Goal: Find specific page/section: Find specific page/section

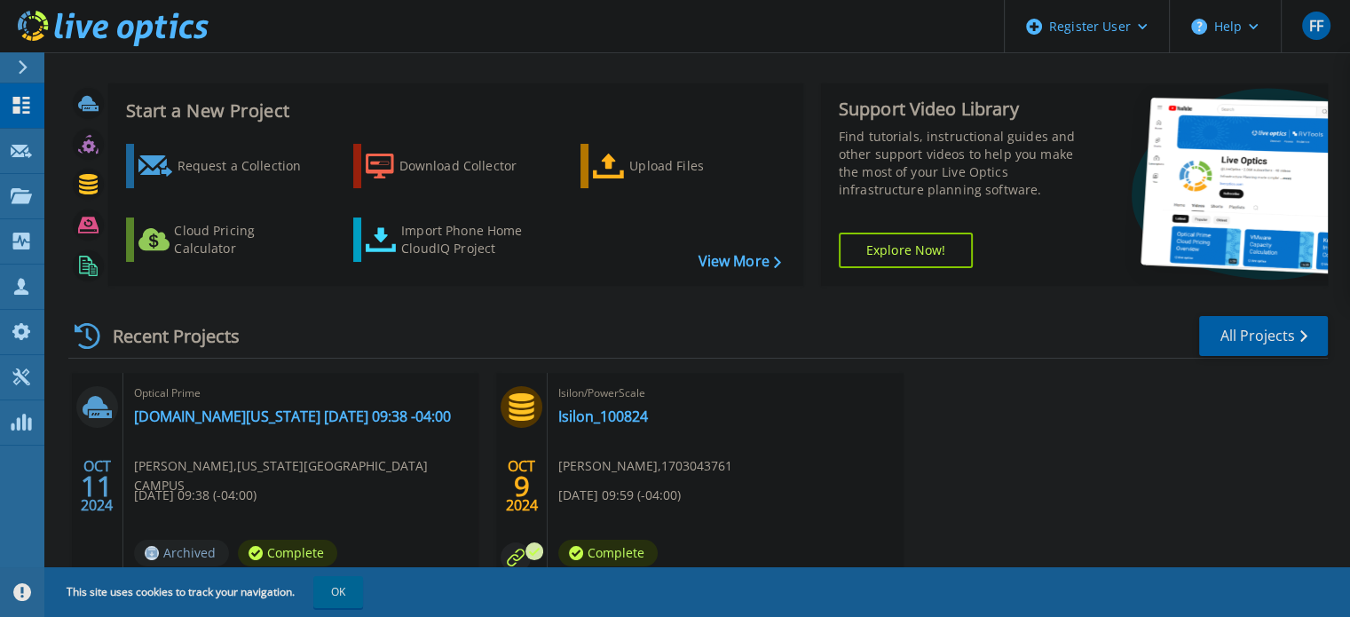
scroll to position [12, 0]
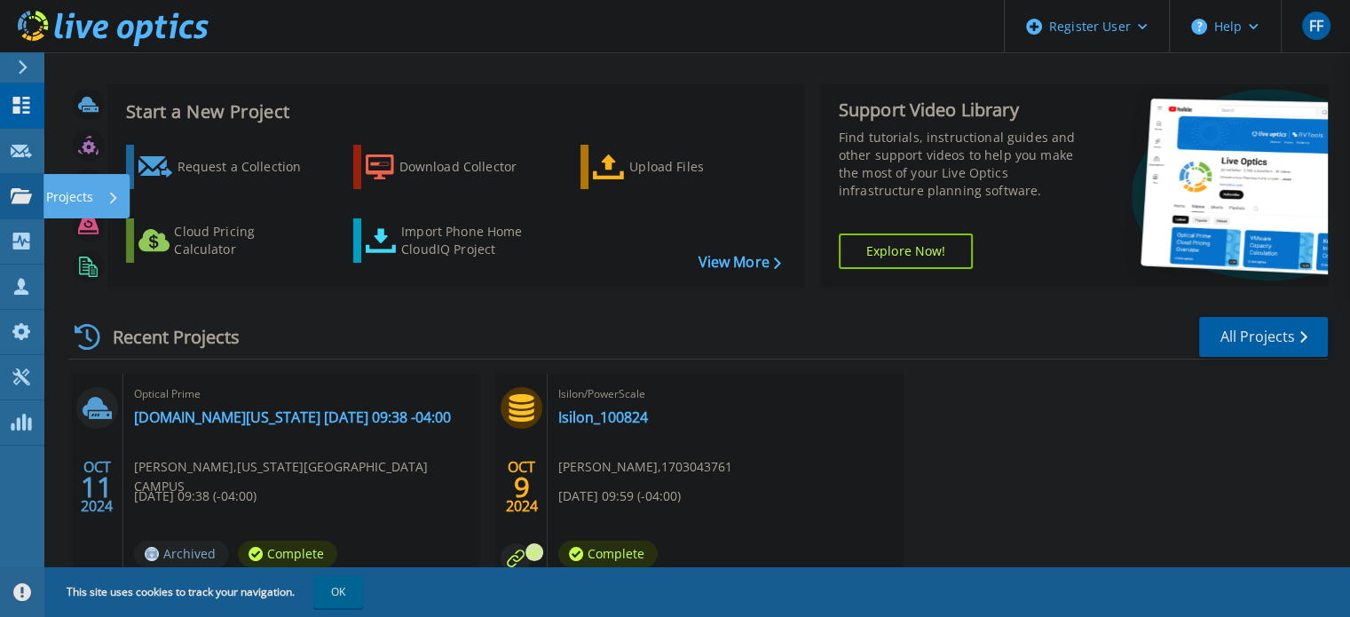
click at [51, 198] on p "Projects" at bounding box center [69, 197] width 47 height 46
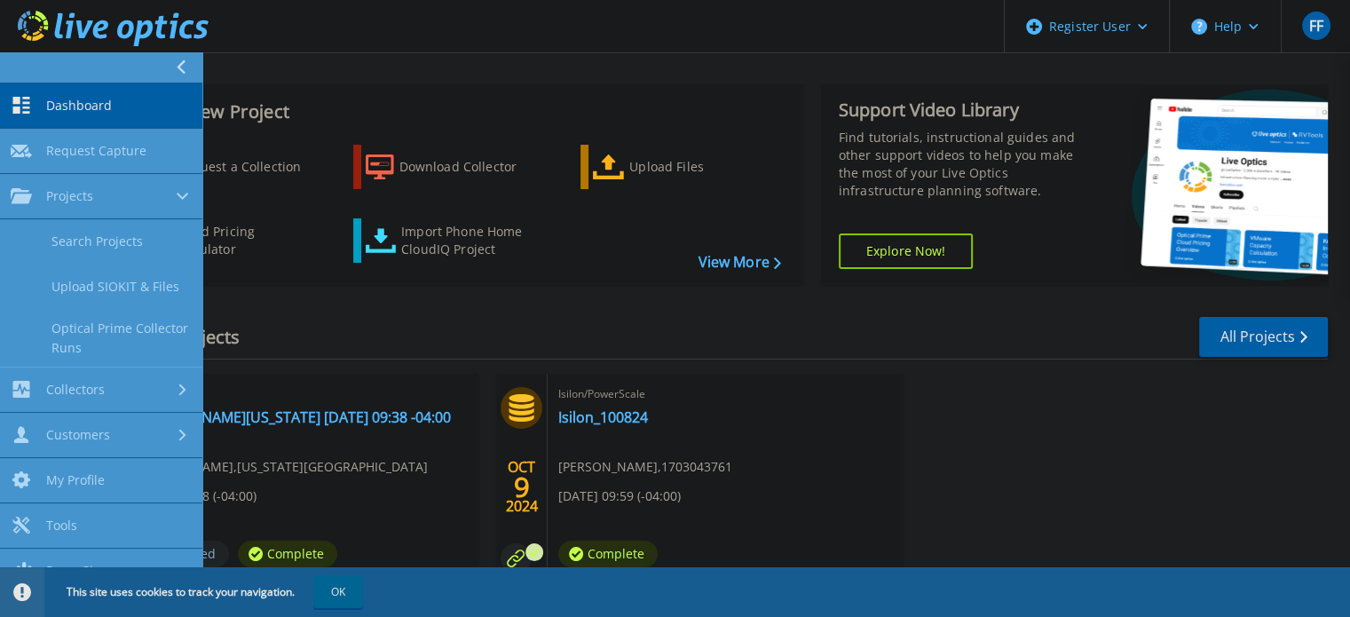
click at [90, 106] on span "Dashboard" at bounding box center [79, 106] width 66 height 16
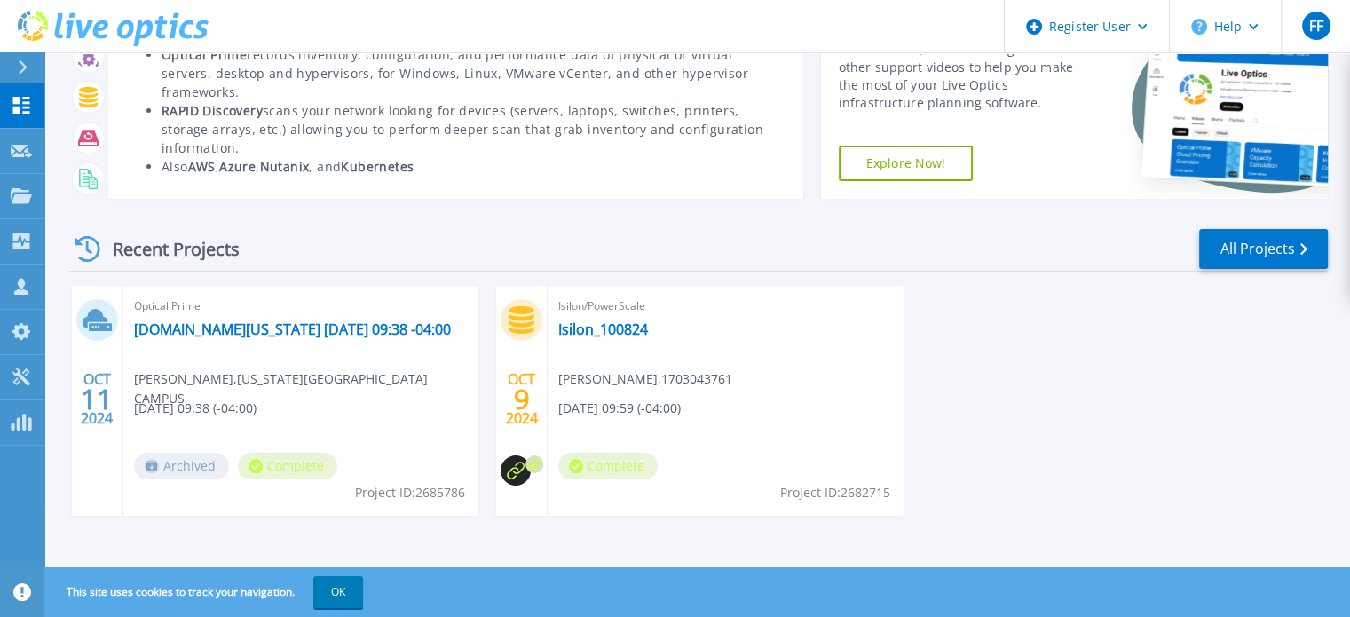
scroll to position [100, 0]
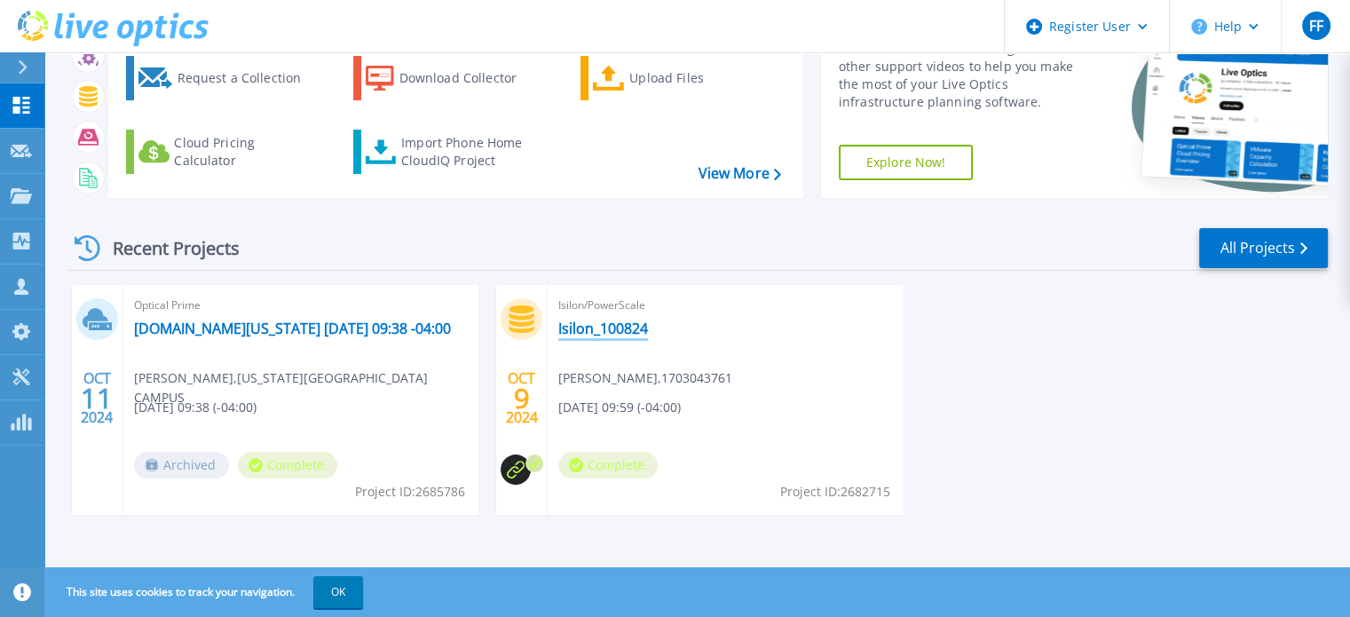
click at [600, 320] on link "Isilon_100824" at bounding box center [603, 329] width 90 height 18
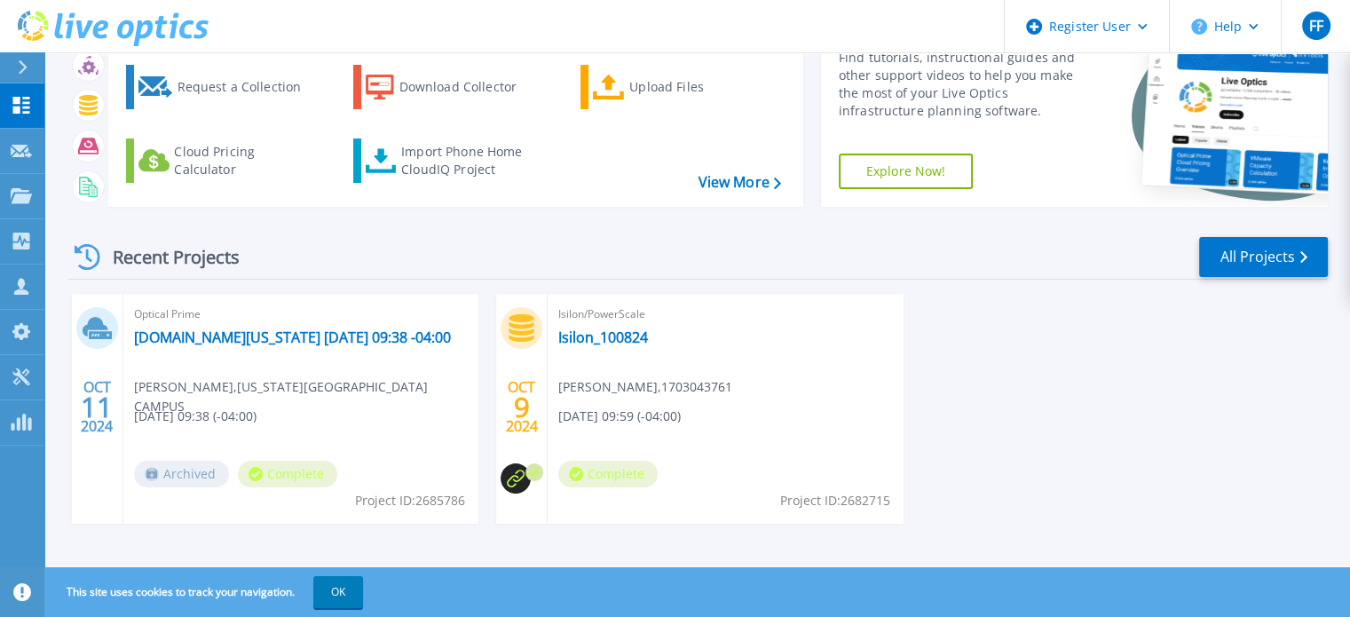
scroll to position [100, 0]
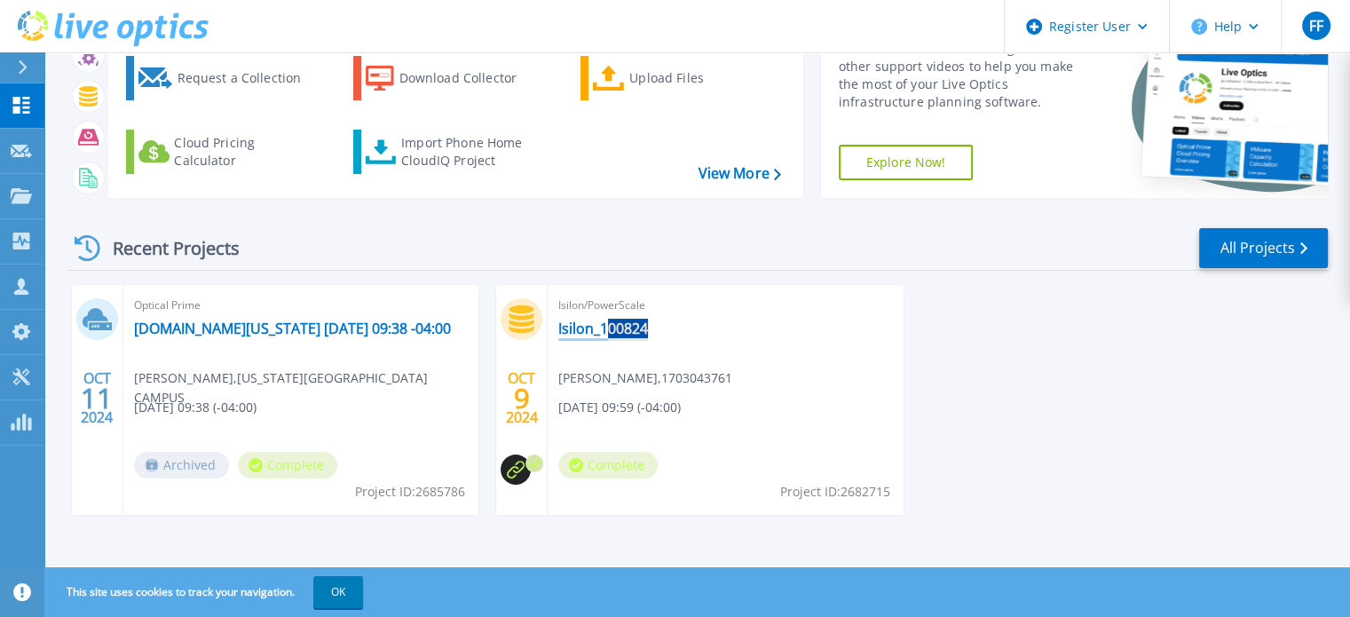
drag, startPoint x: 657, startPoint y: 333, endPoint x: 607, endPoint y: 333, distance: 49.7
click at [607, 333] on div "Isilon/PowerScale Isilon_100824 [PERSON_NAME] , 1703043761 [DATE] 09:59 (-04:00…" at bounding box center [725, 400] width 355 height 230
click at [468, 307] on span "Isilon/PowerScale" at bounding box center [301, 306] width 334 height 20
